Goal: Find specific fact: Find specific fact

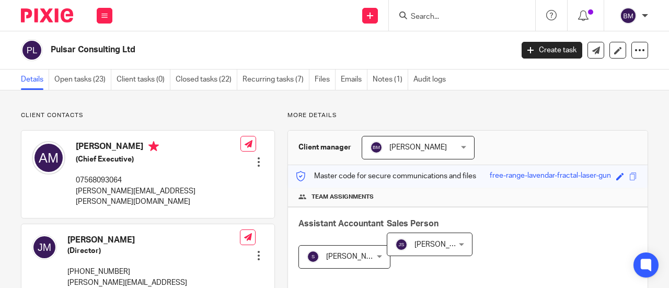
scroll to position [366, 0]
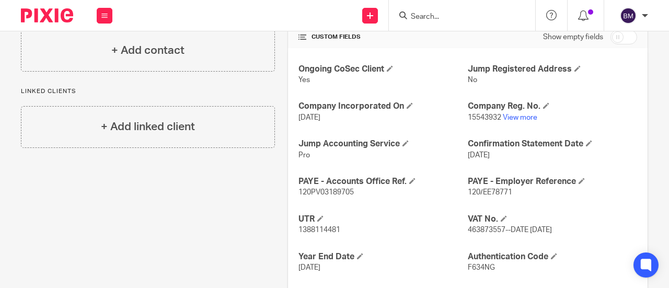
click at [422, 15] on input "Search" at bounding box center [457, 17] width 94 height 9
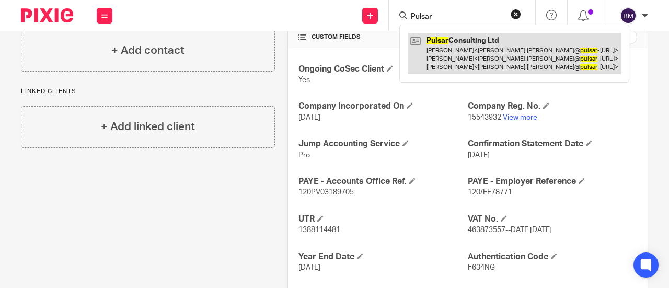
type input "Pulsar"
click at [477, 58] on link at bounding box center [514, 53] width 213 height 41
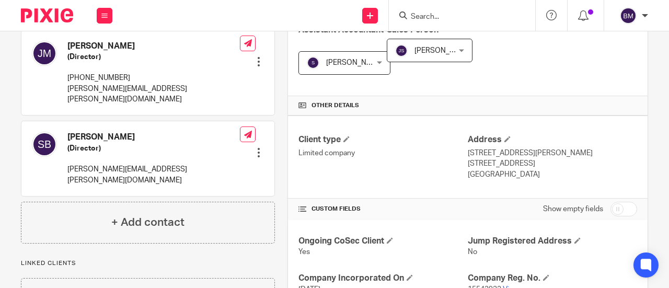
scroll to position [261, 0]
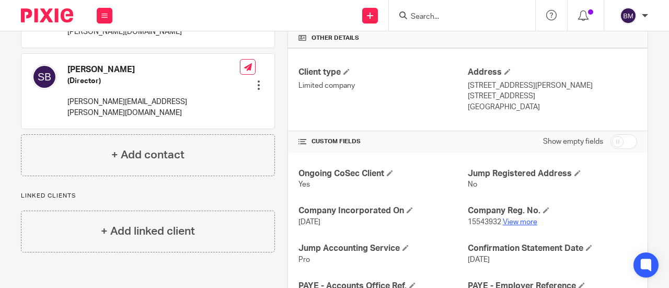
click at [523, 218] on link "View more" at bounding box center [520, 221] width 34 height 7
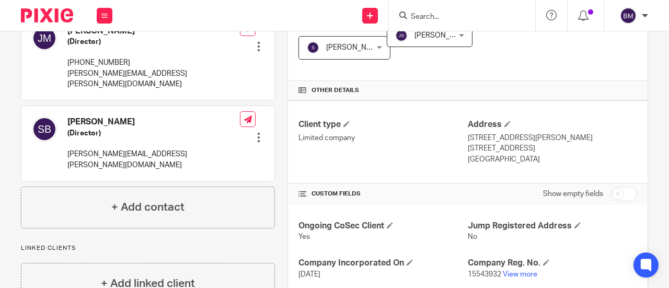
scroll to position [157, 0]
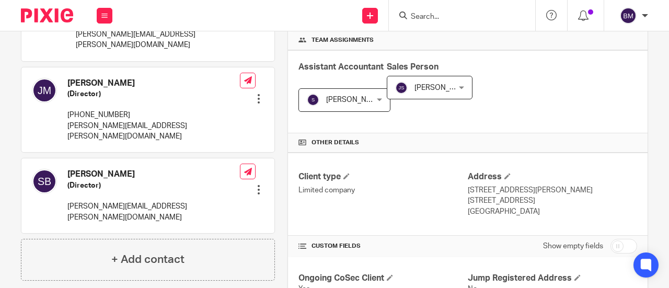
click at [426, 19] on input "Search" at bounding box center [457, 17] width 94 height 9
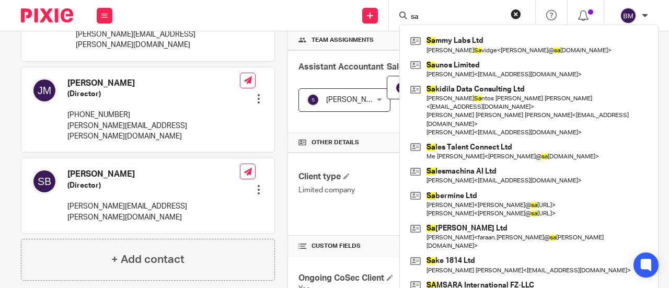
type input "s"
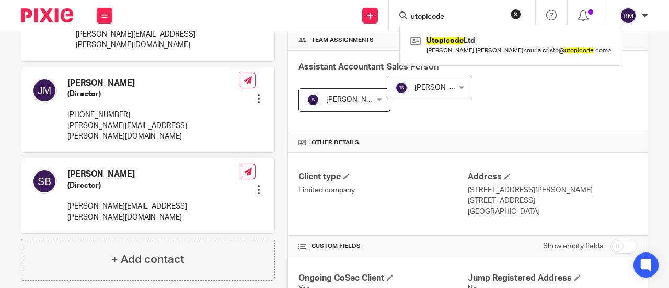
type input "utopicode"
click button "submit" at bounding box center [0, 0] width 0 height 0
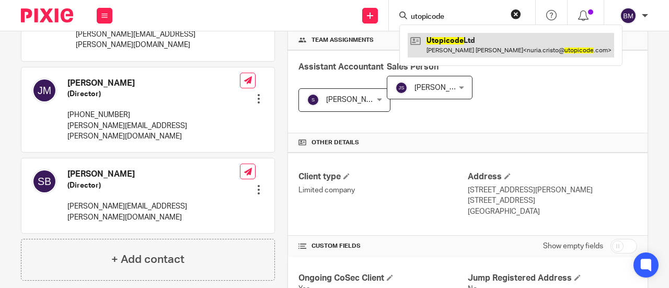
click at [493, 45] on link at bounding box center [511, 45] width 206 height 24
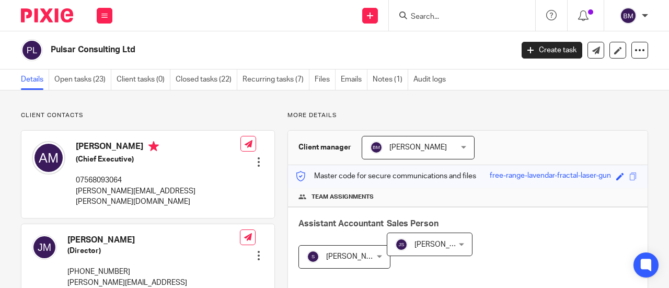
click at [424, 13] on input "Search" at bounding box center [457, 17] width 94 height 9
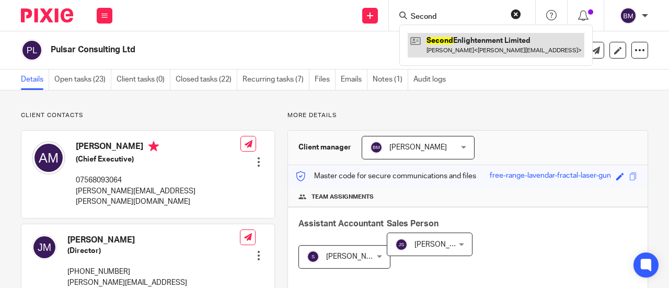
type input "Second"
click at [501, 41] on link at bounding box center [496, 45] width 177 height 24
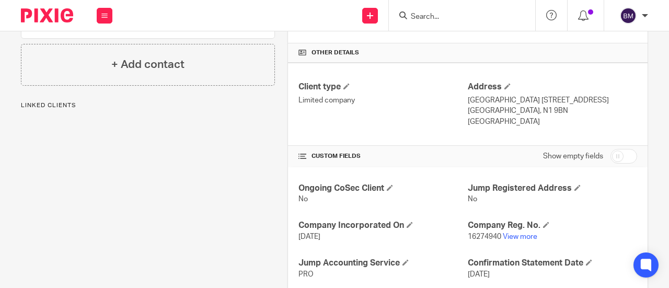
scroll to position [314, 0]
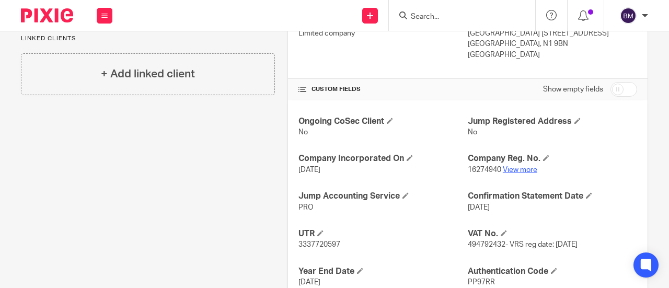
click at [510, 170] on link "View more" at bounding box center [520, 169] width 34 height 7
drag, startPoint x: 500, startPoint y: 244, endPoint x: 462, endPoint y: 243, distance: 37.7
click at [468, 243] on span "494792432- VRS reg date: 25/02/2025" at bounding box center [523, 244] width 110 height 7
copy span "494792432"
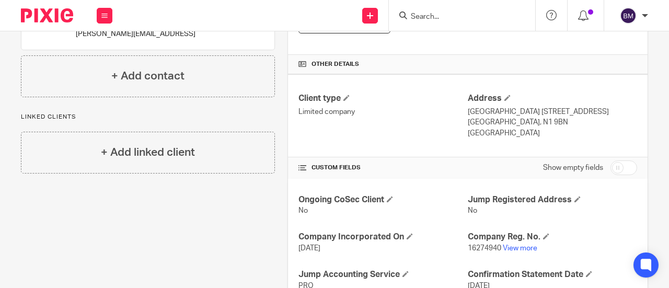
scroll to position [366, 0]
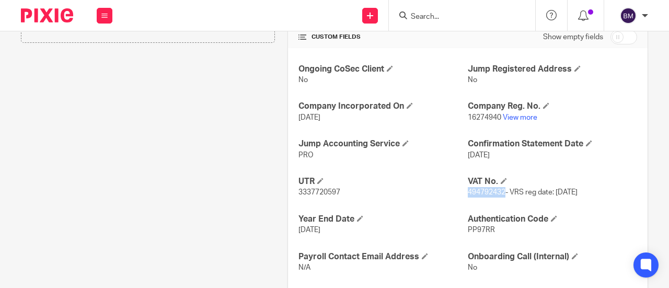
copy span "494792432"
click at [603, 198] on div "Ongoing CoSec Client No Jump Registered Address No Company Incorporated On 25 F…" at bounding box center [468, 187] width 360 height 279
drag, startPoint x: 590, startPoint y: 190, endPoint x: 558, endPoint y: 190, distance: 31.4
click at [558, 190] on span "494792432- VRS reg date: 25/02/2025" at bounding box center [523, 192] width 110 height 7
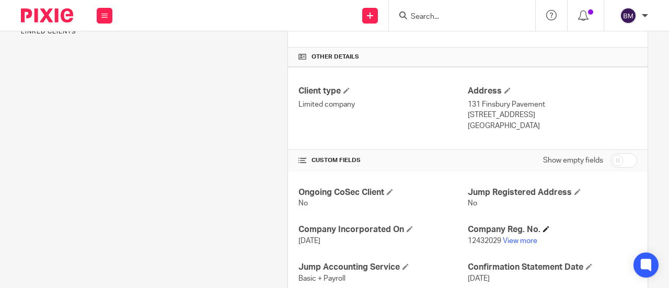
scroll to position [314, 0]
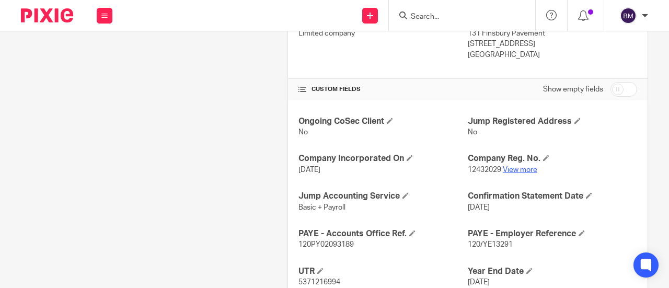
click at [518, 174] on link "View more" at bounding box center [520, 169] width 34 height 7
